Goal: Navigation & Orientation: Find specific page/section

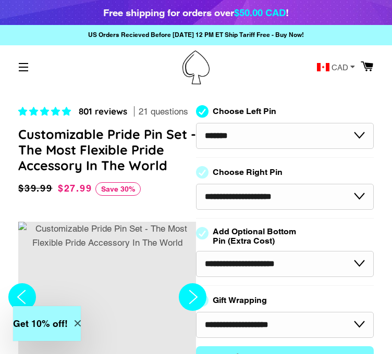
select select "*******"
select select "**********"
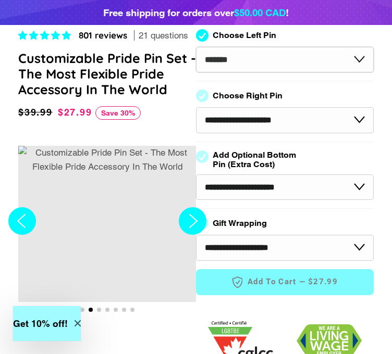
scroll to position [76, 0]
click at [294, 56] on select "**********" at bounding box center [285, 60] width 178 height 26
click at [329, 54] on select "**********" at bounding box center [285, 60] width 178 height 26
select select "**********"
click at [196, 47] on select "**********" at bounding box center [285, 60] width 178 height 26
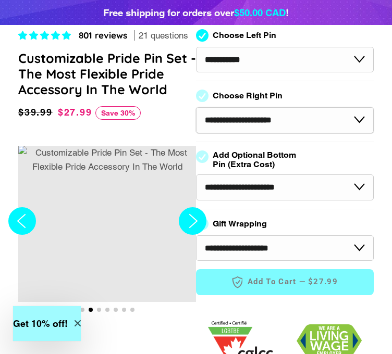
click at [281, 108] on select "**********" at bounding box center [285, 120] width 178 height 26
click at [196, 107] on select "**********" at bounding box center [285, 120] width 178 height 26
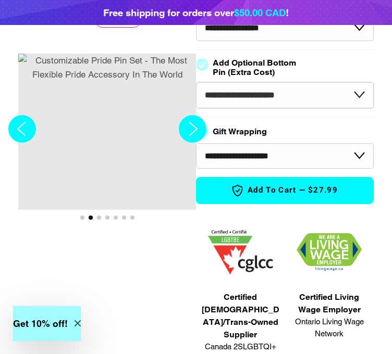
scroll to position [145, 4]
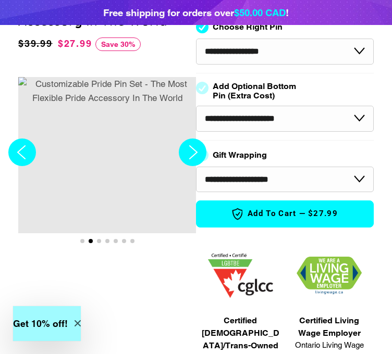
click at [184, 157] on circle "Next slide" at bounding box center [193, 153] width 28 height 28
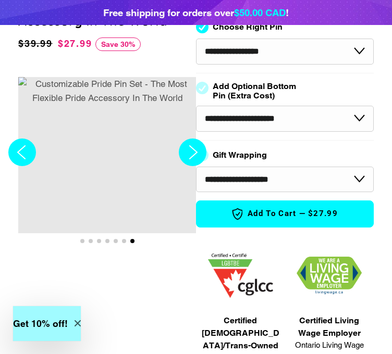
click at [184, 157] on circle "Next slide" at bounding box center [193, 153] width 28 height 28
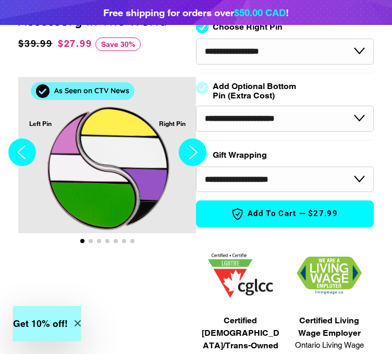
click at [184, 157] on circle "Next slide" at bounding box center [193, 153] width 28 height 28
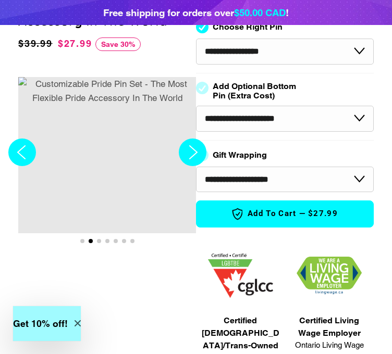
click at [184, 157] on circle "Next slide" at bounding box center [193, 153] width 28 height 28
click at [284, 116] on select "**********" at bounding box center [285, 119] width 178 height 26
click at [292, 110] on select "**********" at bounding box center [285, 119] width 178 height 26
click at [279, 53] on select "**********" at bounding box center [285, 52] width 178 height 26
select select "**********"
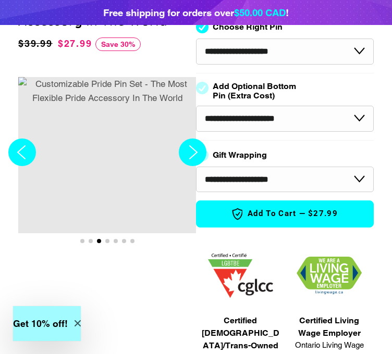
click at [196, 39] on select "**********" at bounding box center [285, 52] width 178 height 26
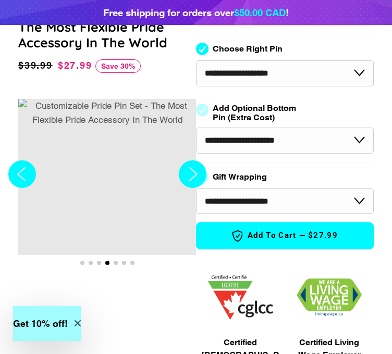
click at [183, 174] on circle "Next slide" at bounding box center [193, 174] width 28 height 28
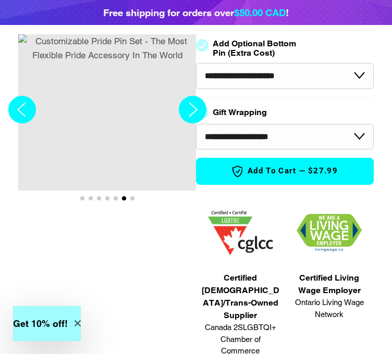
scroll to position [0, 0]
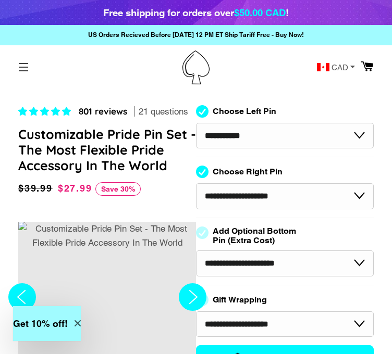
click at [19, 66] on button "Site navigation" at bounding box center [23, 67] width 26 height 26
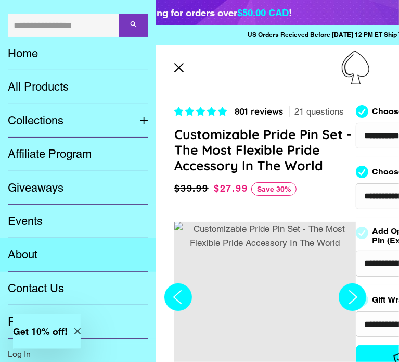
click at [24, 260] on link "About" at bounding box center [78, 254] width 156 height 33
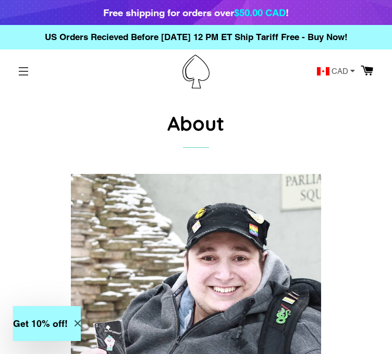
click at [21, 70] on button "Site navigation" at bounding box center [23, 71] width 26 height 26
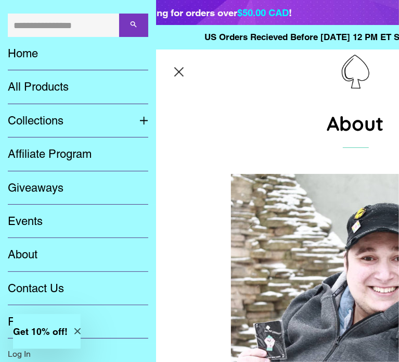
click at [181, 72] on span "button" at bounding box center [179, 71] width 12 height 1
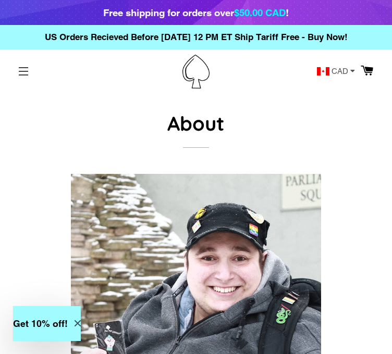
click at [21, 71] on span "button" at bounding box center [23, 71] width 9 height 1
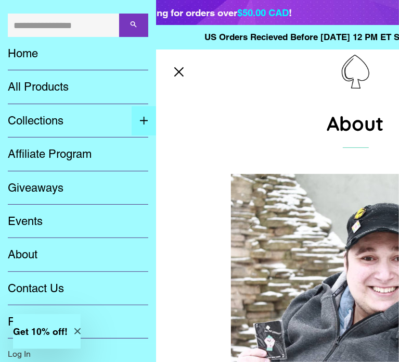
click at [140, 121] on span "button" at bounding box center [144, 121] width 9 height 14
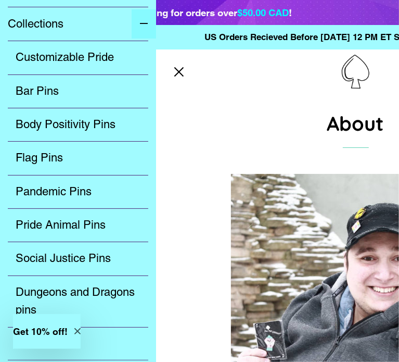
scroll to position [98, 0]
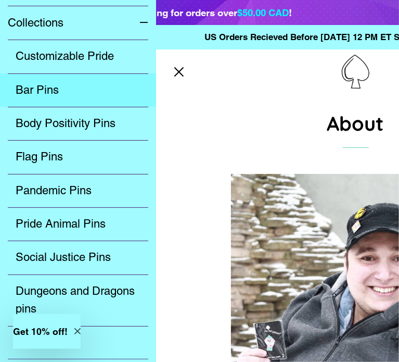
click at [34, 93] on link "Bar Pins" at bounding box center [78, 89] width 156 height 33
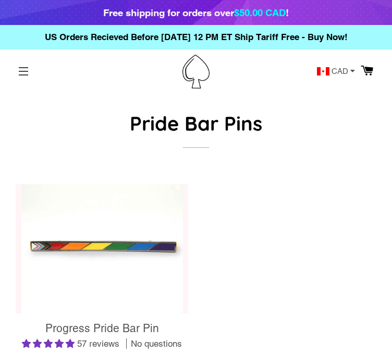
click at [27, 64] on button "Site navigation" at bounding box center [23, 71] width 26 height 26
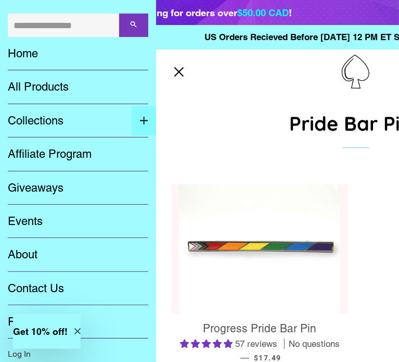
click at [140, 121] on span "button" at bounding box center [144, 121] width 9 height 14
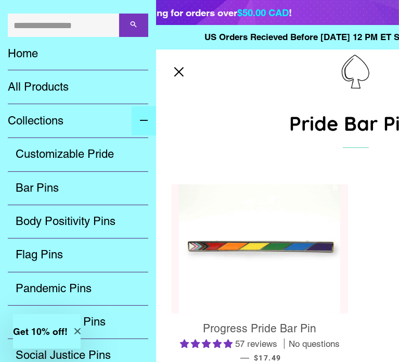
scroll to position [31, 0]
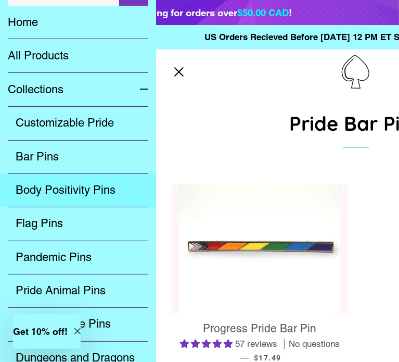
click at [65, 199] on link "Body Positivity Pins" at bounding box center [78, 189] width 156 height 33
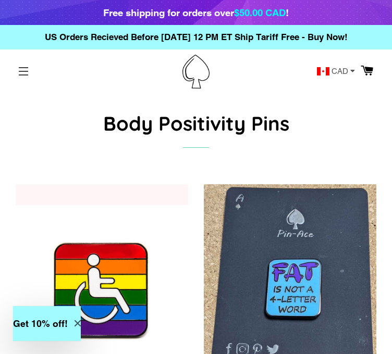
click at [23, 74] on button "Site navigation" at bounding box center [23, 71] width 26 height 26
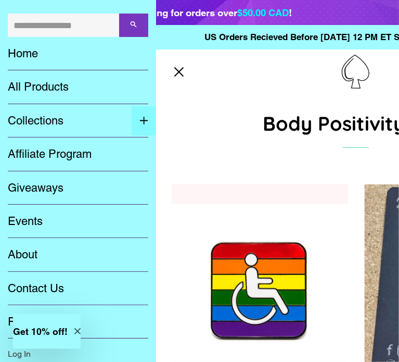
click at [132, 119] on button "Expand submenu Collections Collapse submenu Collections" at bounding box center [144, 121] width 24 height 30
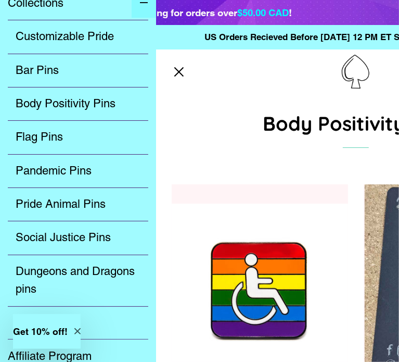
scroll to position [119, 0]
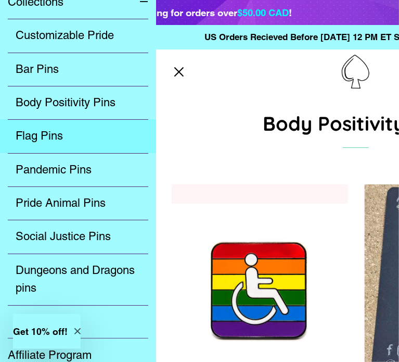
click at [37, 138] on link "Flag Pins" at bounding box center [78, 135] width 156 height 33
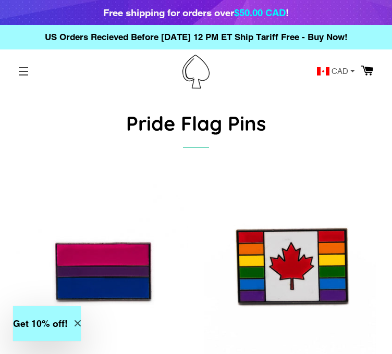
click at [26, 74] on button "Site navigation" at bounding box center [23, 71] width 26 height 26
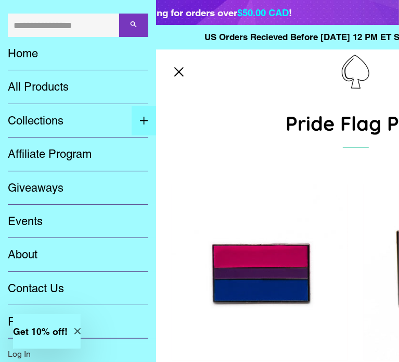
click at [140, 120] on span "button" at bounding box center [144, 121] width 9 height 14
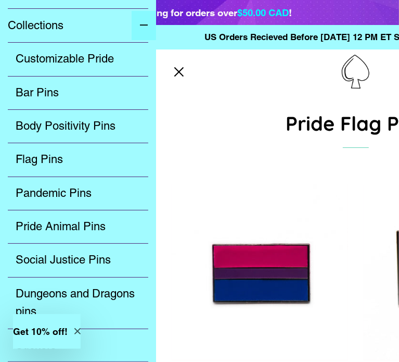
scroll to position [96, 0]
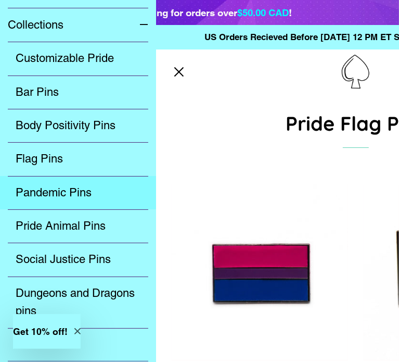
click at [71, 199] on link "Pandemic Pins" at bounding box center [78, 192] width 156 height 33
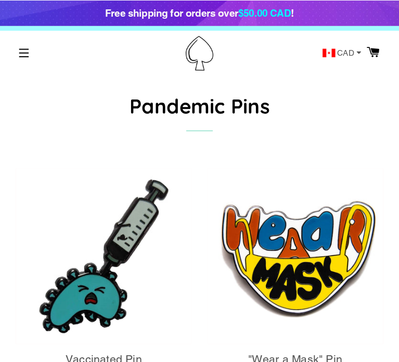
scroll to position [20, 0]
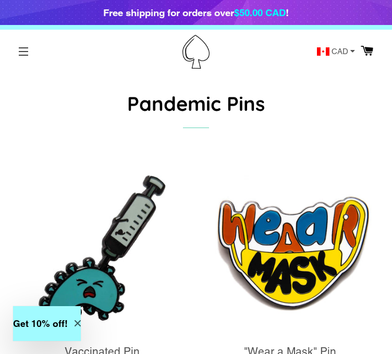
click at [23, 55] on span "button" at bounding box center [23, 55] width 9 height 1
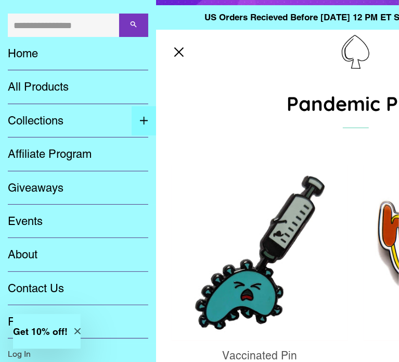
click at [140, 122] on span "button" at bounding box center [144, 121] width 9 height 14
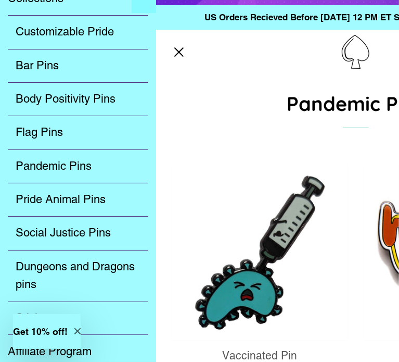
scroll to position [123, 0]
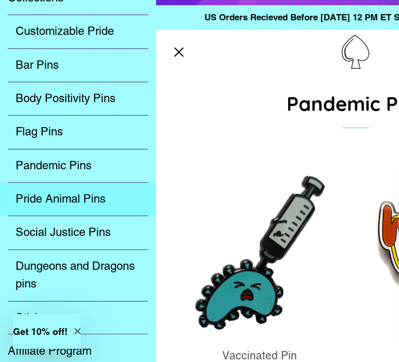
click at [57, 201] on link "Pride Animal Pins" at bounding box center [78, 198] width 156 height 33
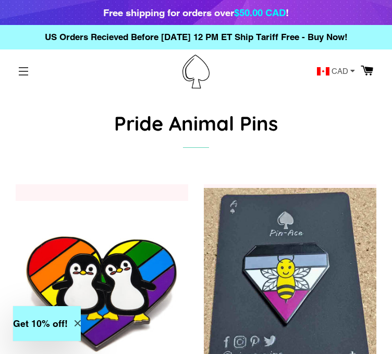
click at [19, 77] on button "Site navigation" at bounding box center [23, 71] width 26 height 26
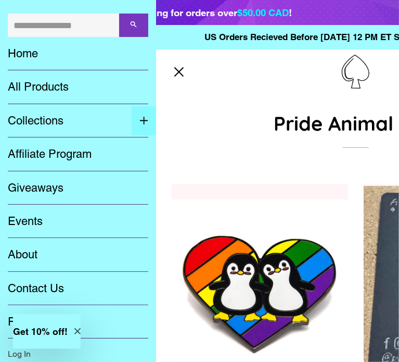
click at [140, 118] on span "button" at bounding box center [144, 121] width 9 height 14
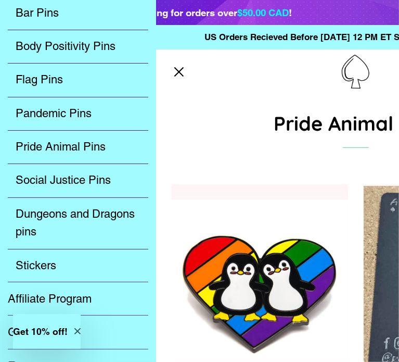
scroll to position [176, 0]
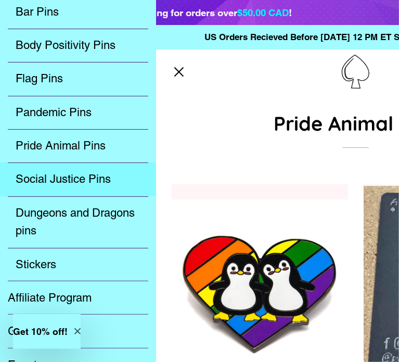
click at [94, 179] on link "Social Justice Pins" at bounding box center [78, 178] width 156 height 33
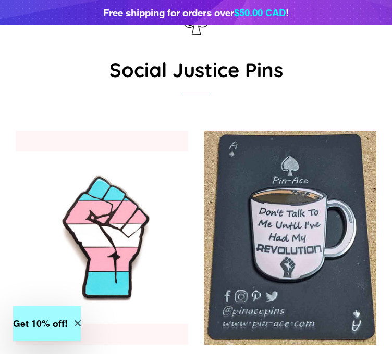
scroll to position [0, 4]
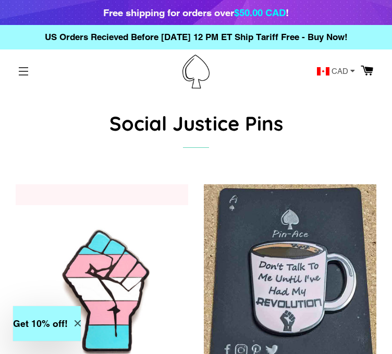
click at [20, 74] on button "Site navigation" at bounding box center [23, 71] width 26 height 26
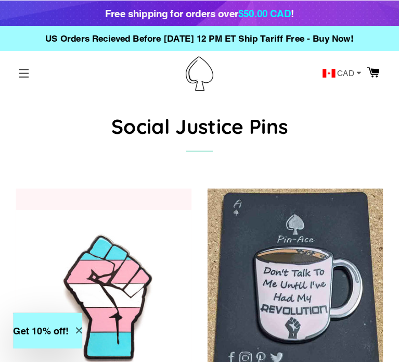
scroll to position [0, 0]
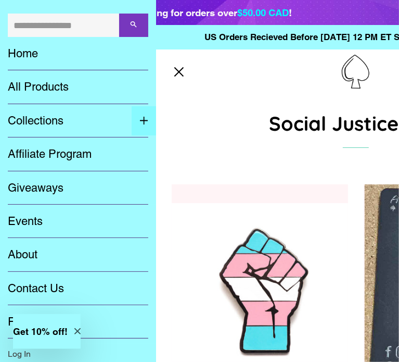
click at [140, 120] on span "button" at bounding box center [144, 121] width 9 height 14
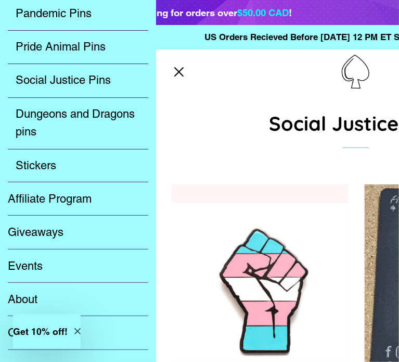
scroll to position [274, 0]
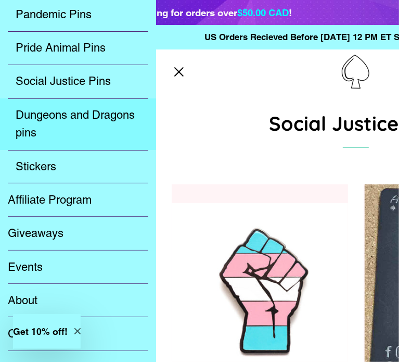
click at [83, 118] on link "Dungeons and Dragons pins" at bounding box center [78, 124] width 156 height 52
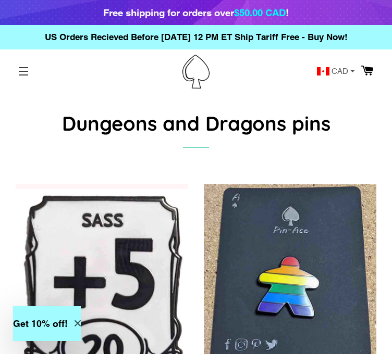
click at [28, 73] on button "Site navigation" at bounding box center [23, 71] width 26 height 26
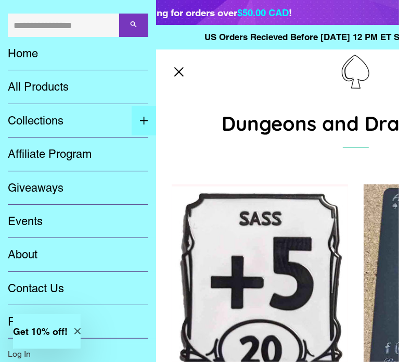
click at [132, 120] on button "Expand submenu Collections Collapse submenu Collections" at bounding box center [144, 121] width 24 height 30
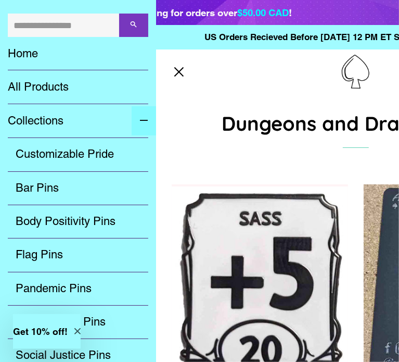
scroll to position [202, 0]
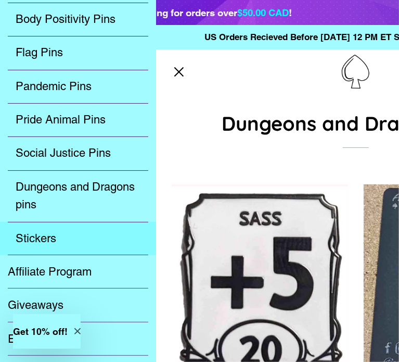
click at [42, 239] on link "Stickers" at bounding box center [78, 238] width 156 height 33
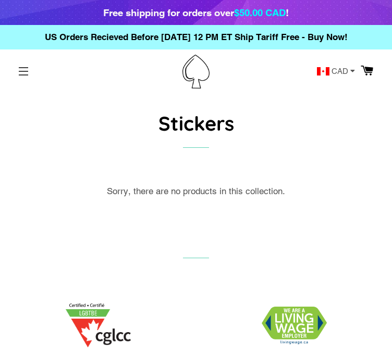
click at [25, 73] on button "Site navigation" at bounding box center [23, 71] width 26 height 26
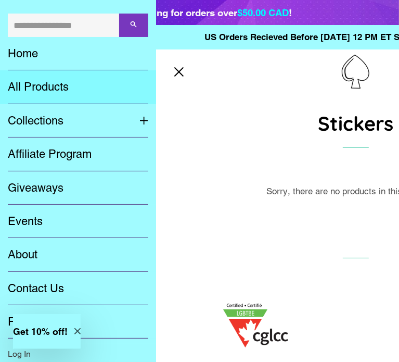
click at [45, 82] on link "All Products" at bounding box center [78, 86] width 156 height 33
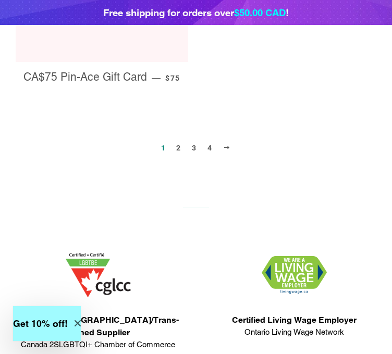
scroll to position [1762, 0]
click at [227, 144] on span at bounding box center [227, 148] width 8 height 8
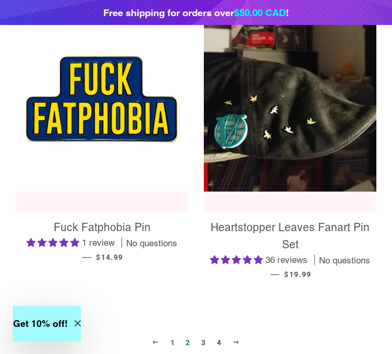
scroll to position [1429, 0]
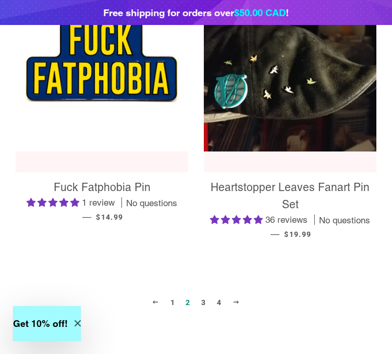
click at [235, 301] on span at bounding box center [236, 302] width 8 height 8
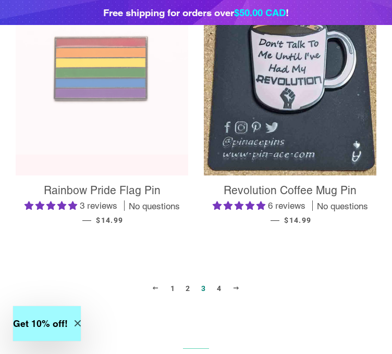
scroll to position [1695, 0]
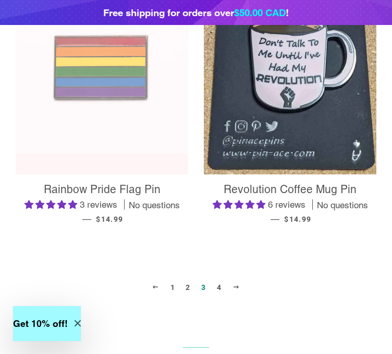
click at [240, 283] on span at bounding box center [236, 287] width 8 height 8
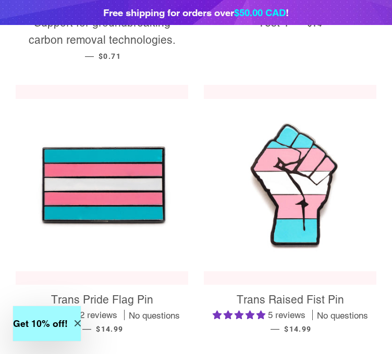
scroll to position [649, 0]
